Goal: Complete application form

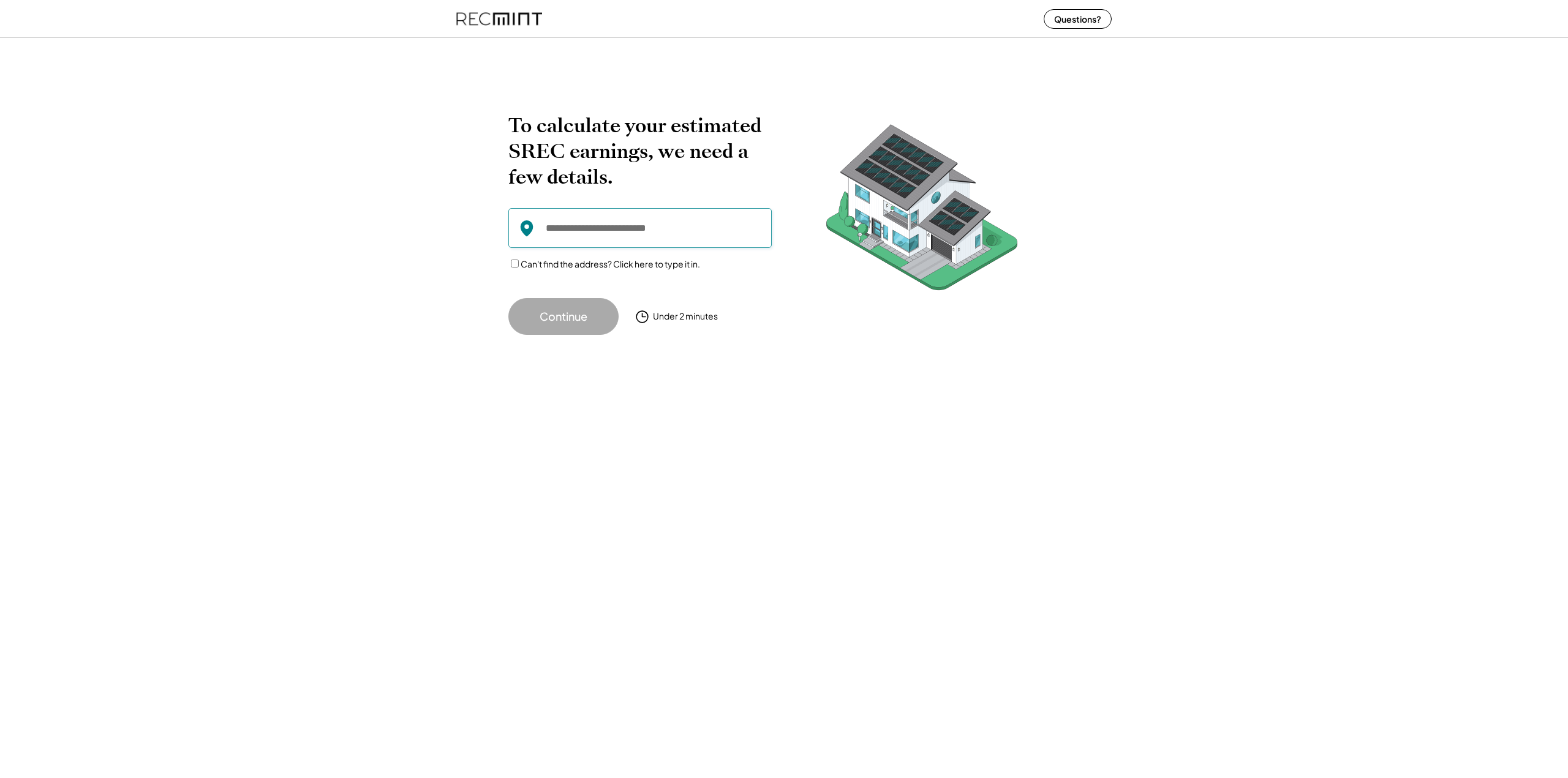
click at [704, 233] on input "input" at bounding box center [640, 228] width 263 height 40
click at [589, 232] on input "input" at bounding box center [640, 228] width 263 height 40
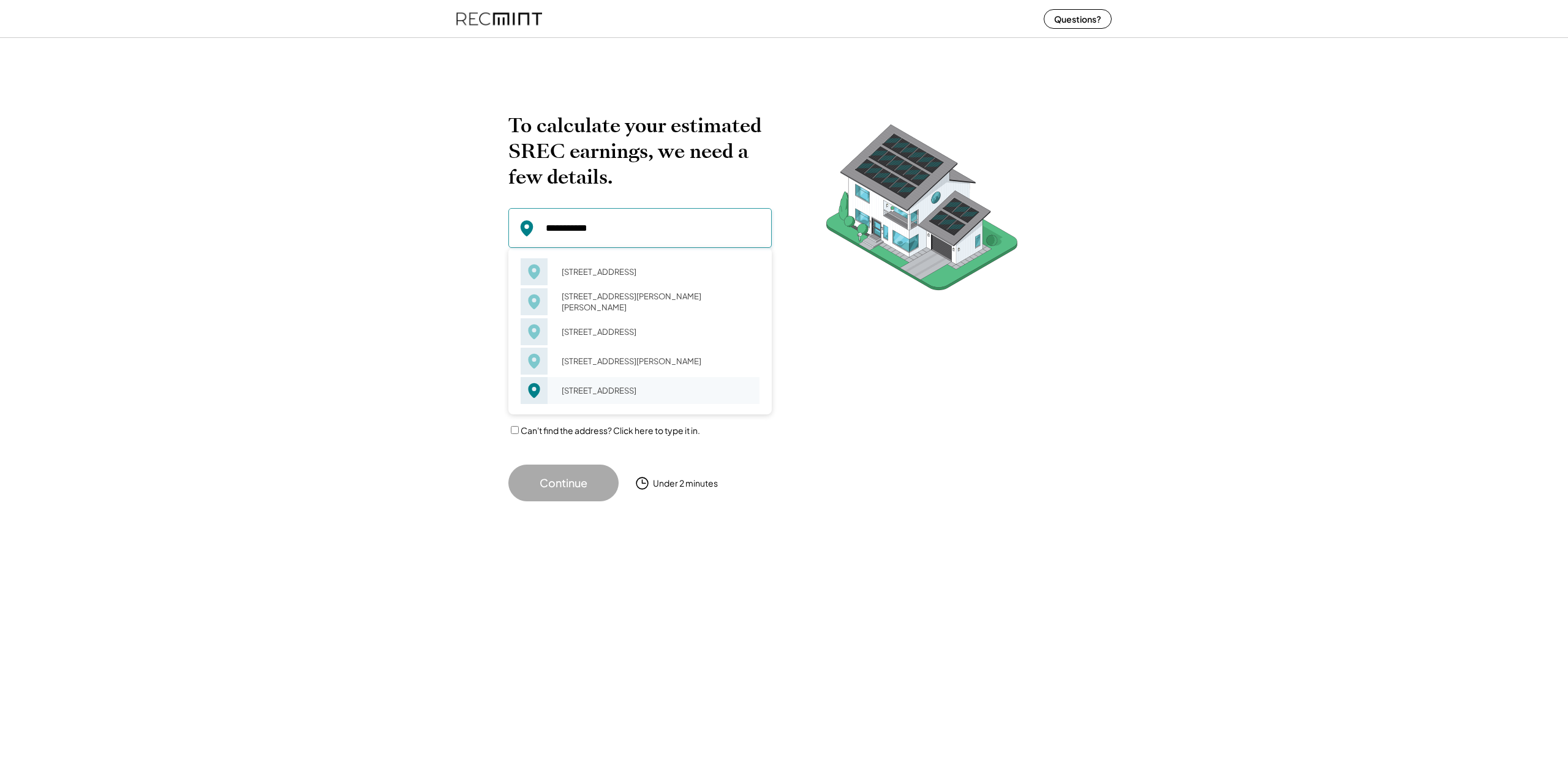
click at [598, 399] on div "2792 Middleton Farm Ct Herndon, VA 20171" at bounding box center [657, 391] width 205 height 17
type input "**********"
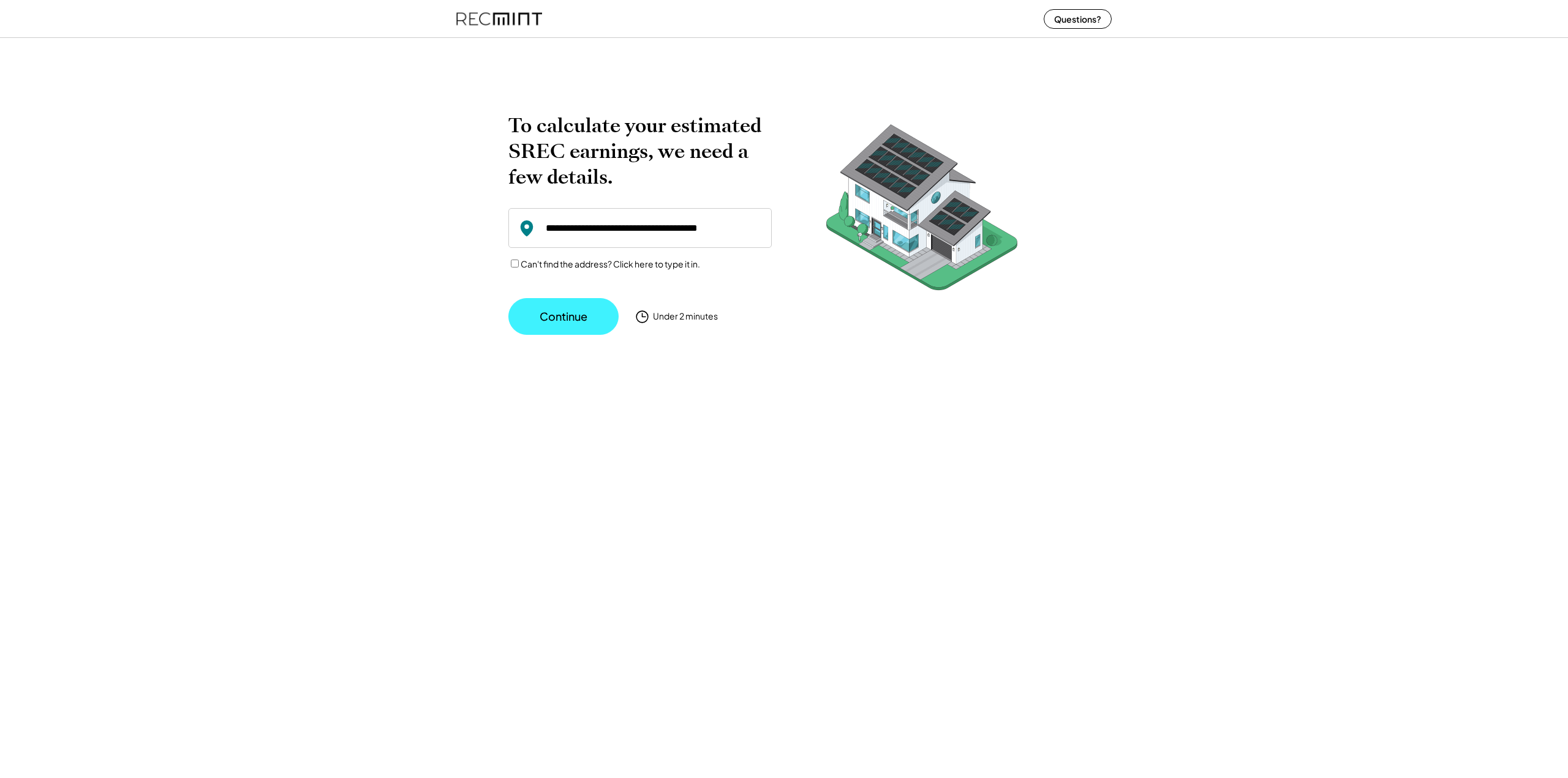
click at [567, 317] on button "Continue" at bounding box center [563, 316] width 110 height 37
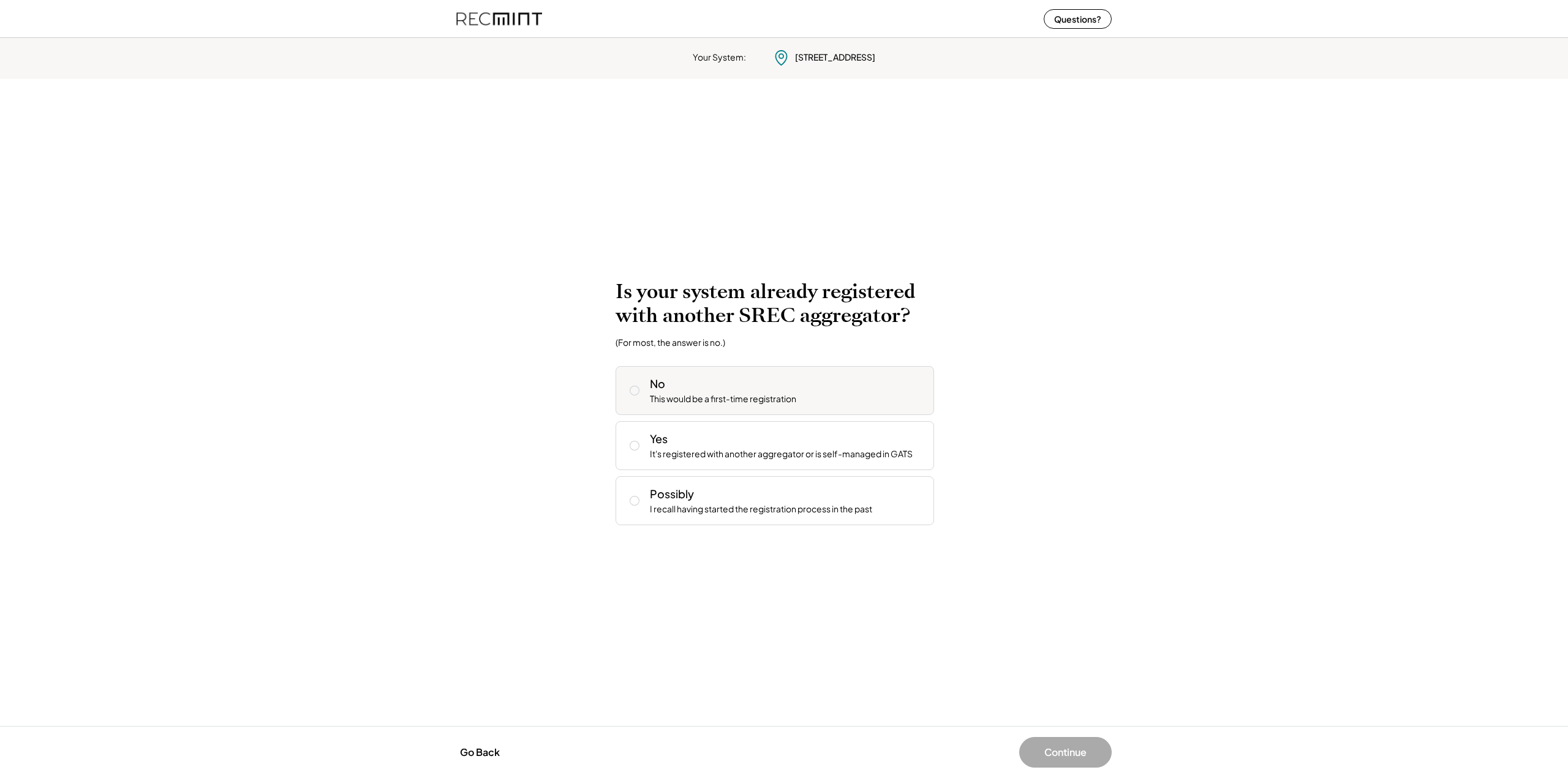
click at [646, 401] on div "No This would be a first-time registration" at bounding box center [774, 391] width 318 height 49
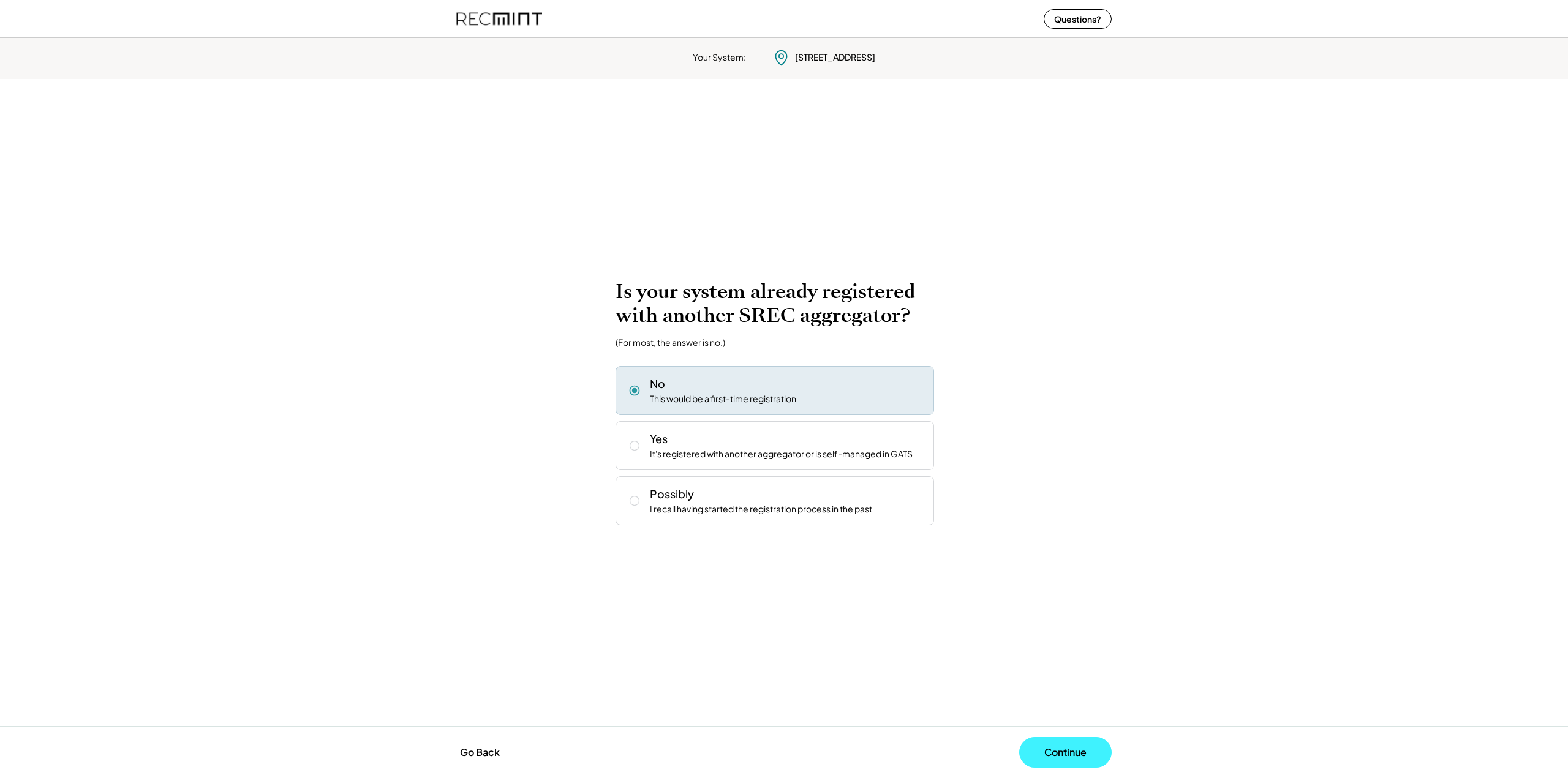
click at [1063, 754] on button "Continue" at bounding box center [1065, 752] width 93 height 30
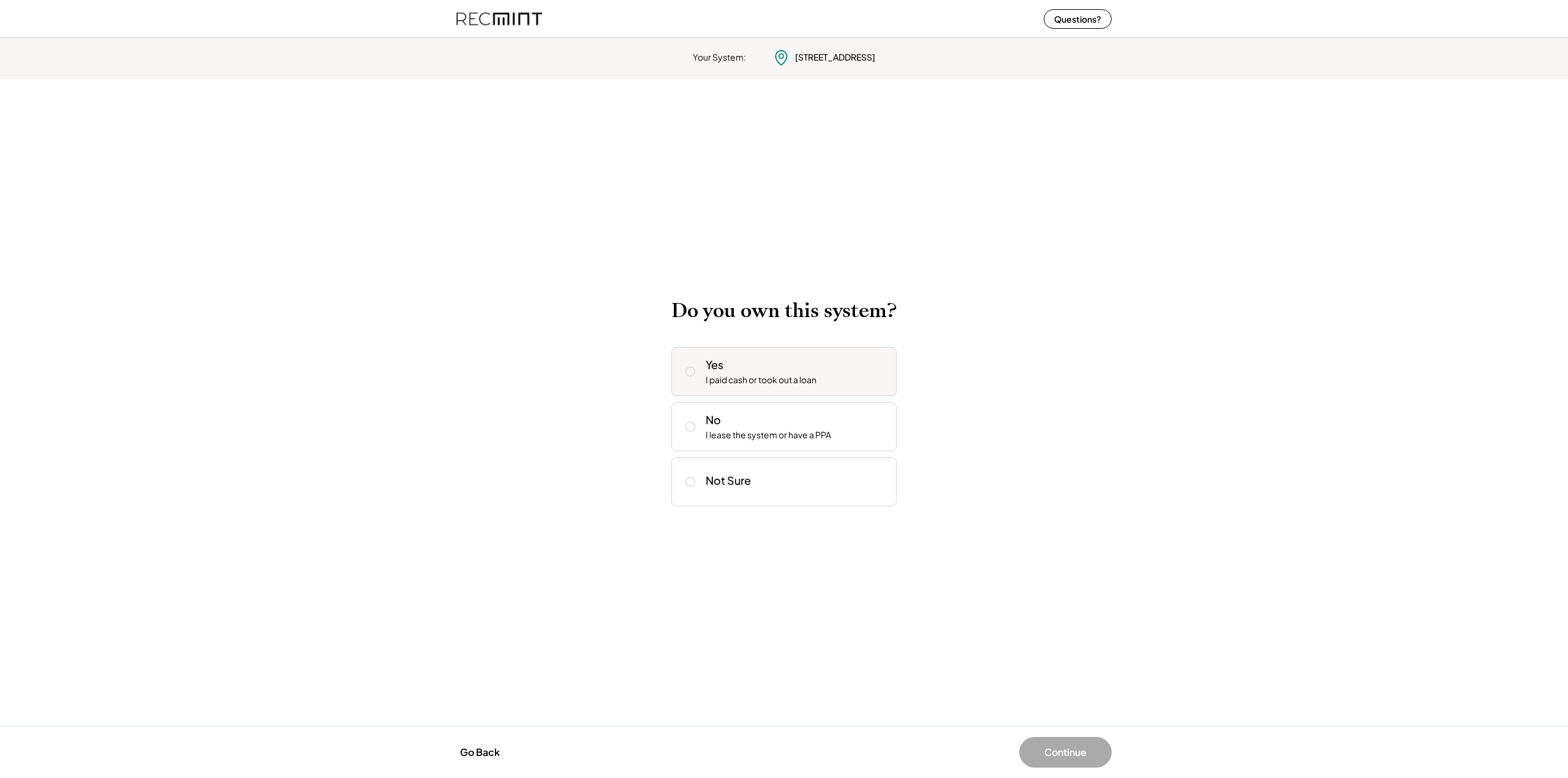
click at [689, 371] on icon at bounding box center [690, 372] width 12 height 12
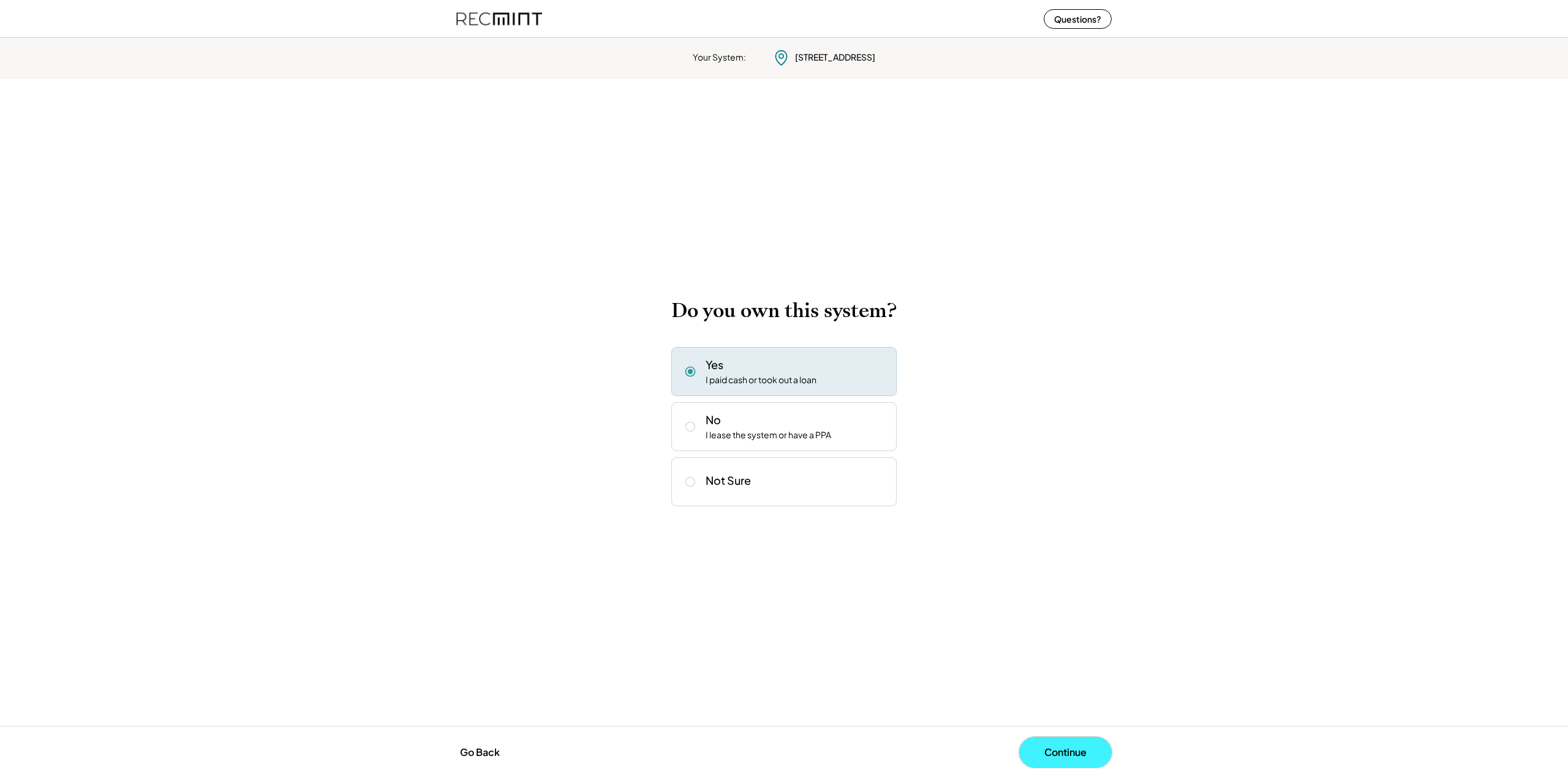
click at [1063, 754] on button "Continue" at bounding box center [1065, 752] width 93 height 30
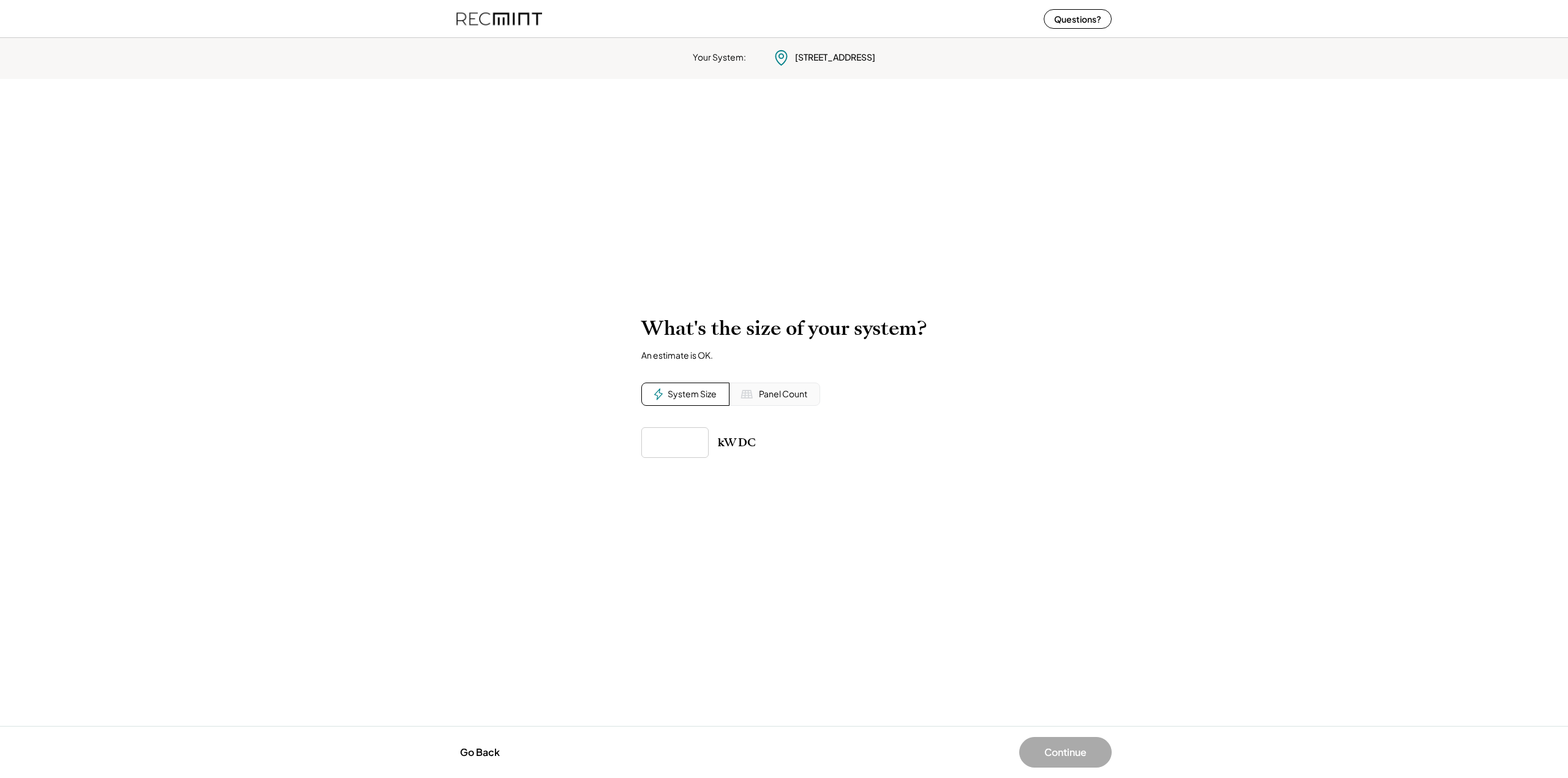
click at [683, 398] on div "System Size" at bounding box center [692, 394] width 49 height 12
click at [689, 451] on input "input" at bounding box center [675, 442] width 68 height 30
